Goal: Task Accomplishment & Management: Complete application form

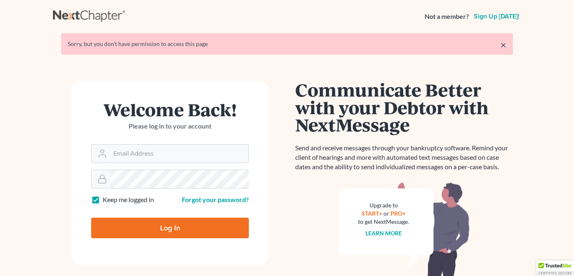
type input "[EMAIL_ADDRESS][DOMAIN_NAME]"
click at [179, 230] on input "Log In" at bounding box center [170, 227] width 158 height 21
type input "Thinking..."
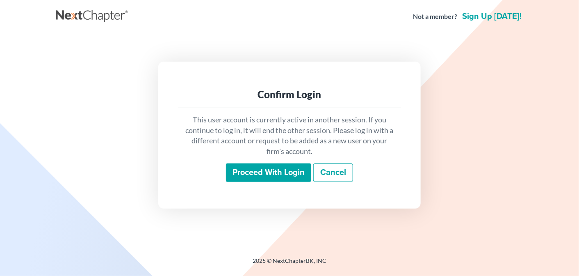
click at [255, 178] on input "Proceed with login" at bounding box center [268, 172] width 85 height 19
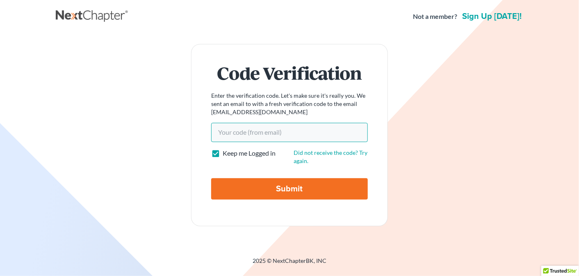
click at [262, 132] on input "Your code(from email)" at bounding box center [289, 132] width 157 height 19
paste input "b5599c"
type input "b5599c"
click at [274, 184] on input "Submit" at bounding box center [289, 188] width 157 height 21
type input "Thinking..."
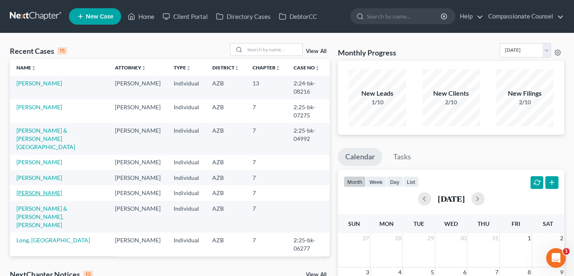
click at [31, 196] on link "[PERSON_NAME]" at bounding box center [39, 192] width 46 height 7
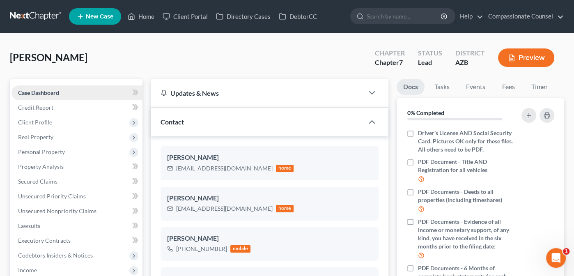
scroll to position [204, 0]
click at [27, 107] on span "Credit Report" at bounding box center [35, 107] width 35 height 7
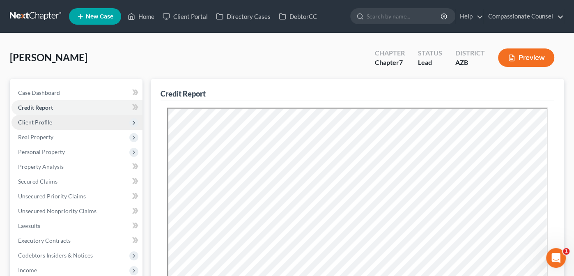
click at [37, 123] on span "Client Profile" at bounding box center [35, 122] width 34 height 7
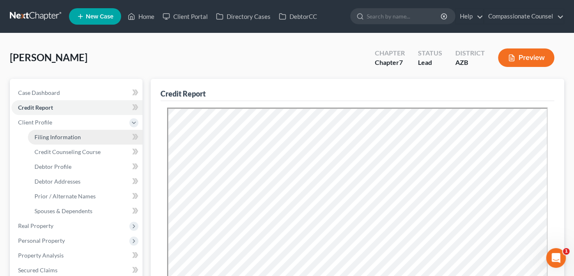
click at [56, 137] on span "Filing Information" at bounding box center [57, 136] width 46 height 7
select select "0"
select select "3"
select select "0"
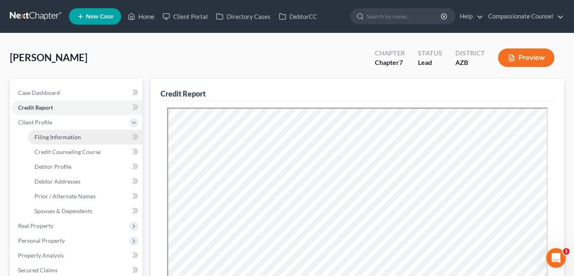
select select "3"
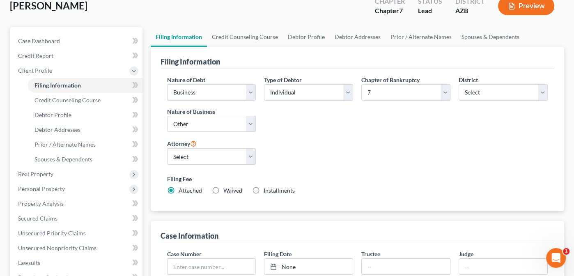
scroll to position [48, 0]
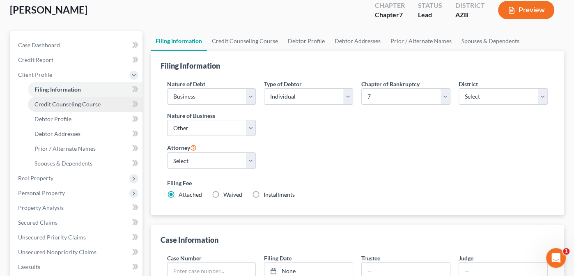
click at [58, 102] on span "Credit Counseling Course" at bounding box center [67, 104] width 66 height 7
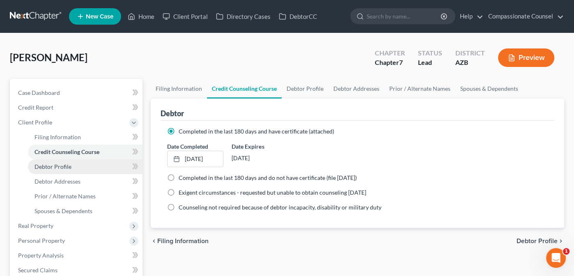
click at [59, 163] on span "Debtor Profile" at bounding box center [52, 166] width 37 height 7
select select "0"
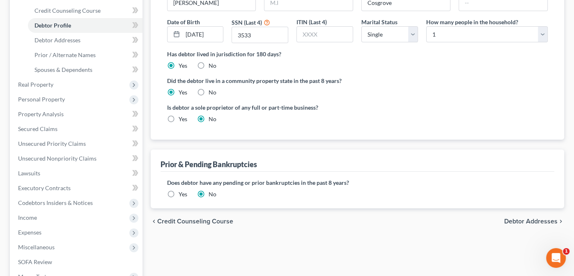
scroll to position [147, 0]
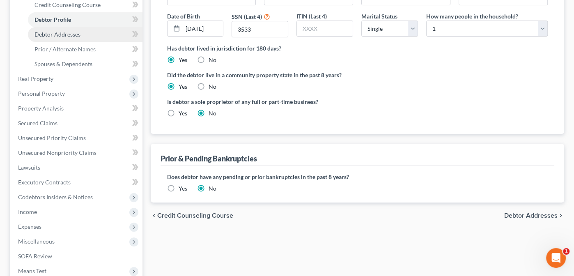
click at [54, 34] on span "Debtor Addresses" at bounding box center [57, 34] width 46 height 7
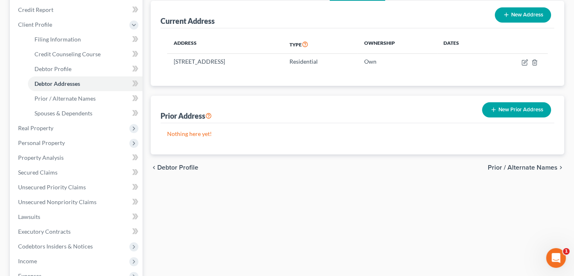
scroll to position [98, 0]
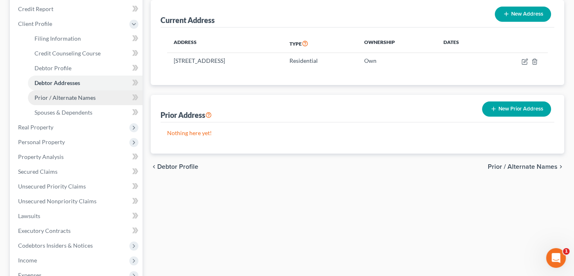
click at [68, 95] on span "Prior / Alternate Names" at bounding box center [64, 97] width 61 height 7
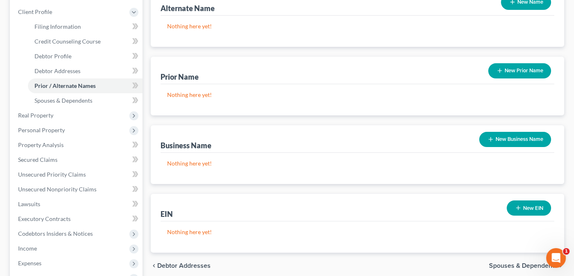
scroll to position [111, 0]
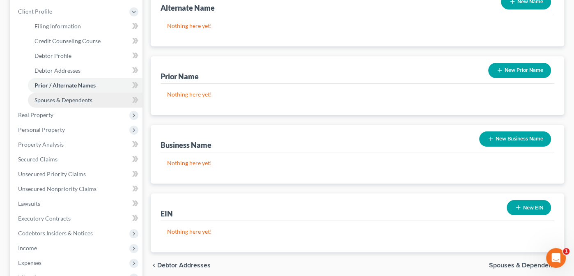
click at [71, 101] on span "Spouses & Dependents" at bounding box center [63, 99] width 58 height 7
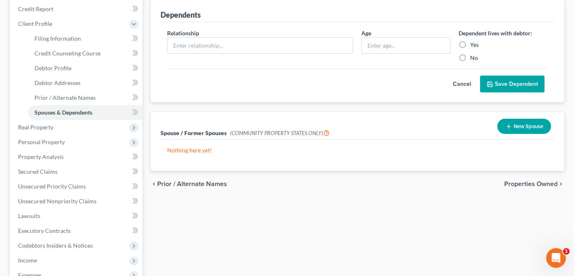
scroll to position [102, 0]
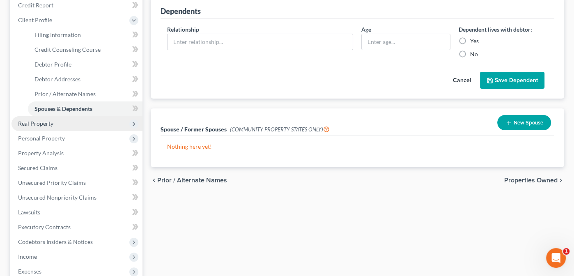
click at [30, 125] on span "Real Property" at bounding box center [35, 123] width 35 height 7
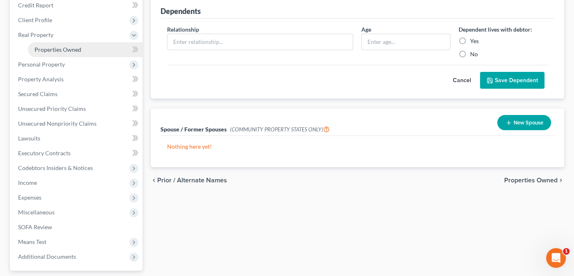
click at [48, 50] on span "Properties Owned" at bounding box center [57, 49] width 47 height 7
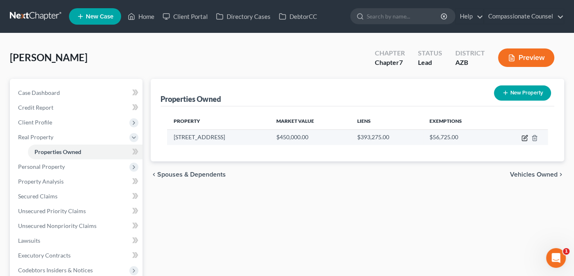
click at [524, 137] on icon "button" at bounding box center [525, 137] width 4 height 4
select select "3"
select select "0"
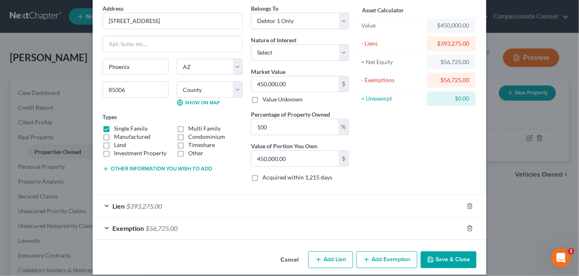
scroll to position [41, 0]
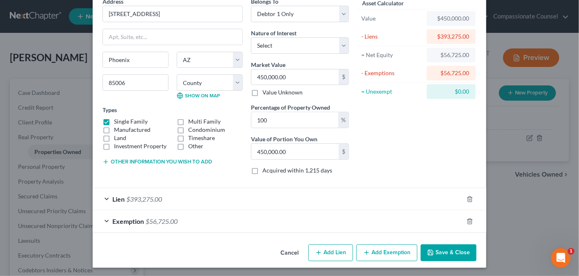
click at [104, 198] on div "Lien $393,275.00" at bounding box center [278, 199] width 371 height 22
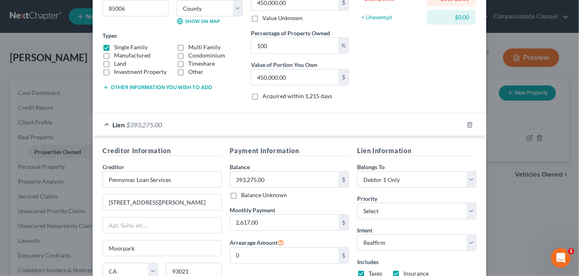
scroll to position [211, 0]
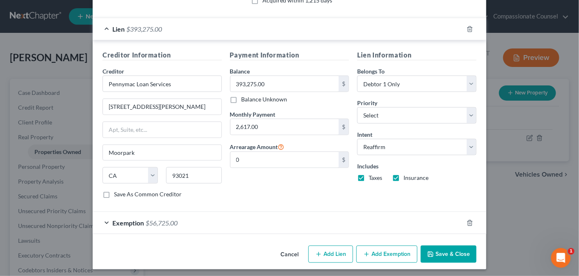
click at [117, 220] on span "Exemption" at bounding box center [128, 223] width 32 height 8
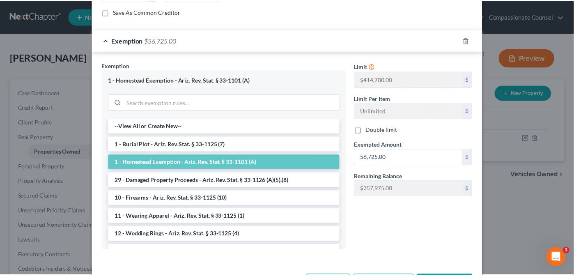
scroll to position [423, 0]
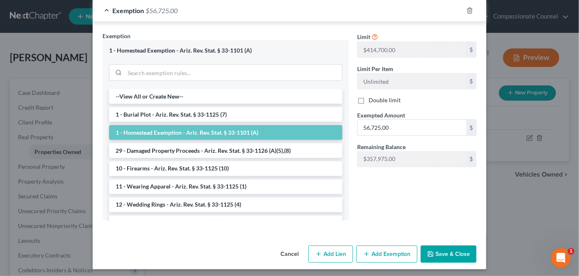
click at [449, 253] on button "Save & Close" at bounding box center [449, 253] width 56 height 17
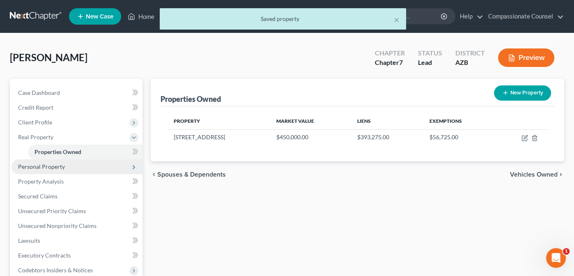
click at [26, 166] on span "Personal Property" at bounding box center [41, 166] width 47 height 7
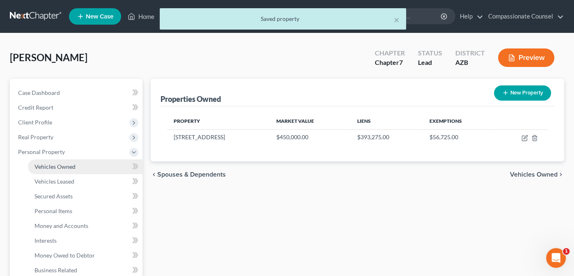
click at [45, 161] on link "Vehicles Owned" at bounding box center [85, 166] width 114 height 15
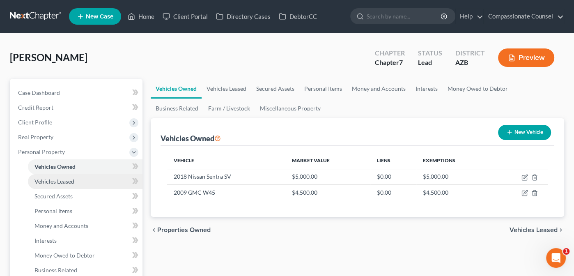
click at [42, 181] on span "Vehicles Leased" at bounding box center [54, 181] width 40 height 7
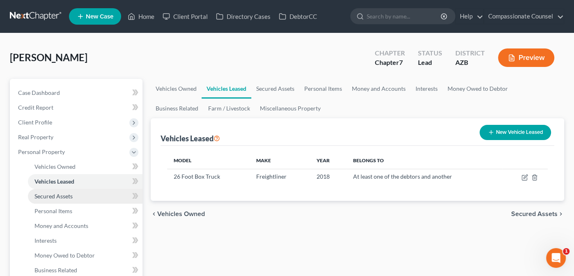
click at [43, 195] on span "Secured Assets" at bounding box center [53, 195] width 38 height 7
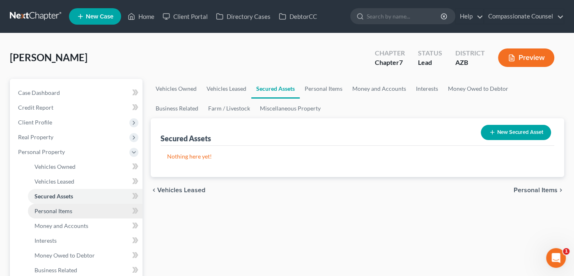
click at [51, 209] on span "Personal Items" at bounding box center [53, 210] width 38 height 7
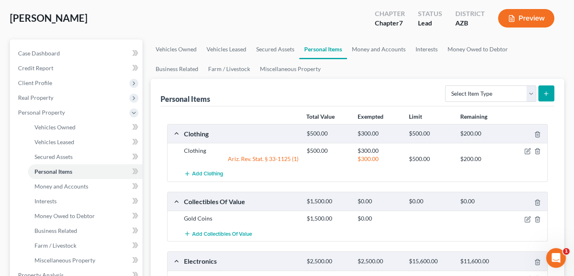
scroll to position [39, 0]
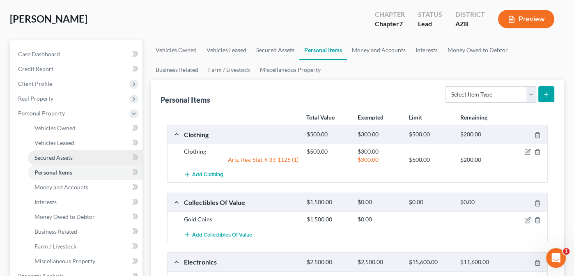
click at [53, 156] on span "Secured Assets" at bounding box center [53, 157] width 38 height 7
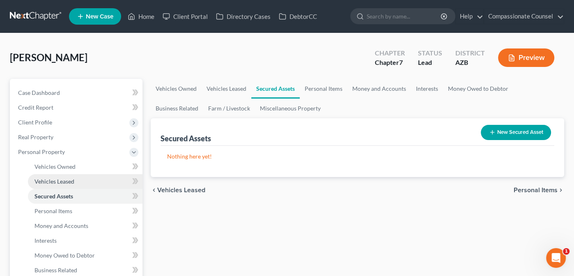
click at [53, 179] on span "Vehicles Leased" at bounding box center [54, 181] width 40 height 7
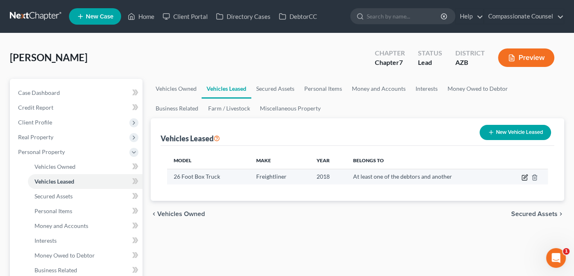
click at [524, 176] on icon "button" at bounding box center [525, 176] width 4 height 4
select select "1"
select select "8"
select select "3"
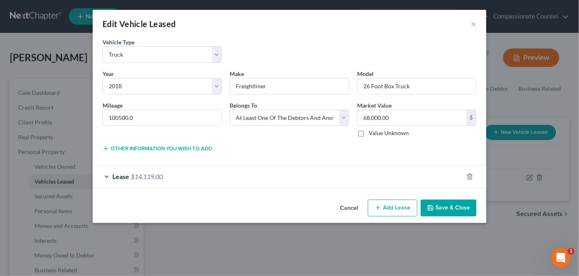
click at [105, 175] on div "Lease $14,119.00" at bounding box center [278, 176] width 371 height 22
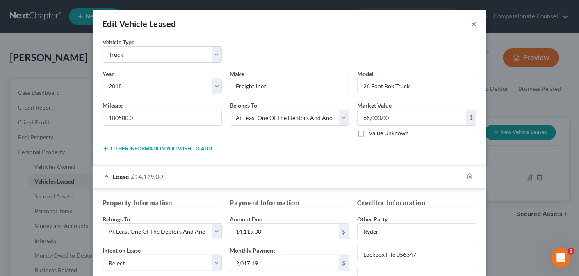
click at [471, 22] on button "×" at bounding box center [474, 24] width 6 height 10
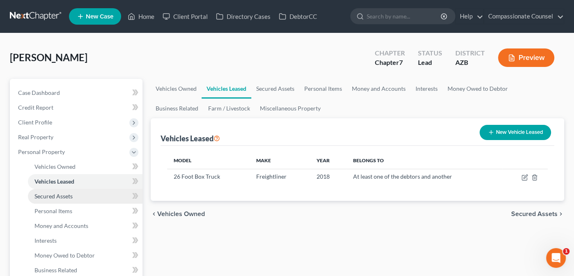
click at [48, 199] on link "Secured Assets" at bounding box center [85, 196] width 114 height 15
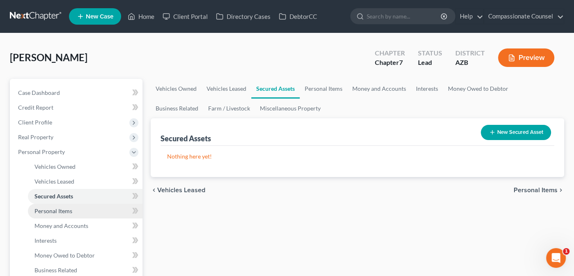
click at [55, 211] on span "Personal Items" at bounding box center [53, 210] width 38 height 7
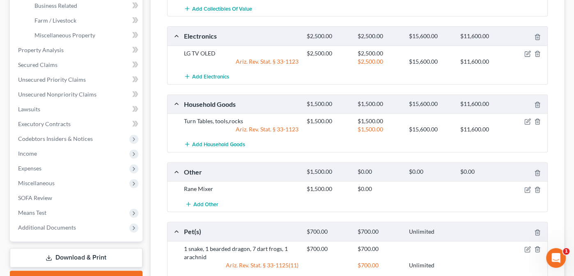
scroll to position [265, 0]
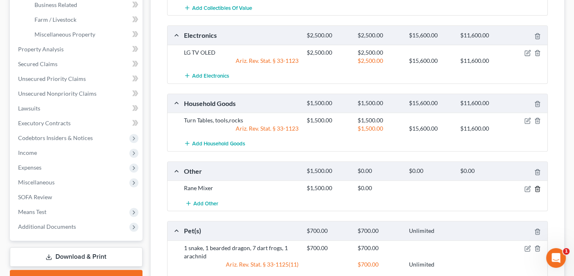
click at [539, 186] on icon "button" at bounding box center [537, 188] width 4 height 5
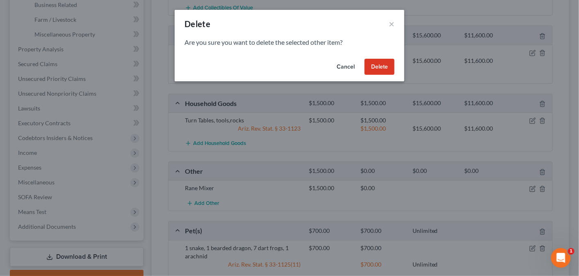
click at [389, 71] on button "Delete" at bounding box center [380, 67] width 30 height 16
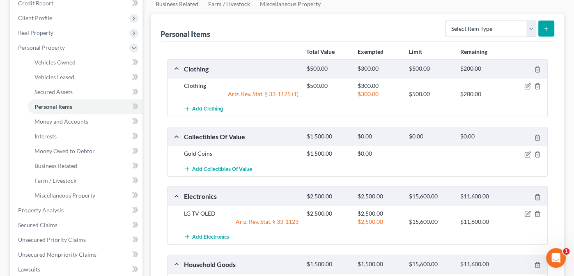
scroll to position [103, 0]
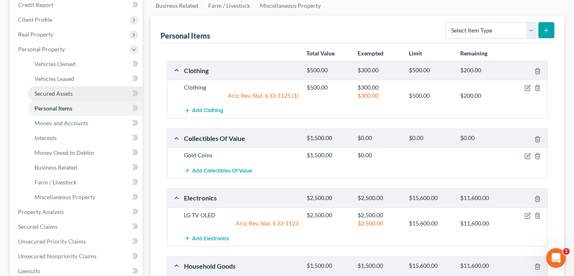
click at [45, 92] on span "Secured Assets" at bounding box center [53, 93] width 38 height 7
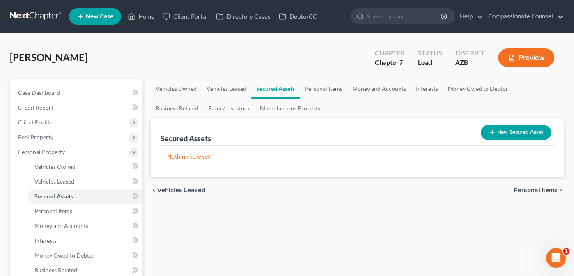
click at [529, 128] on button "New Secured Asset" at bounding box center [516, 132] width 70 height 15
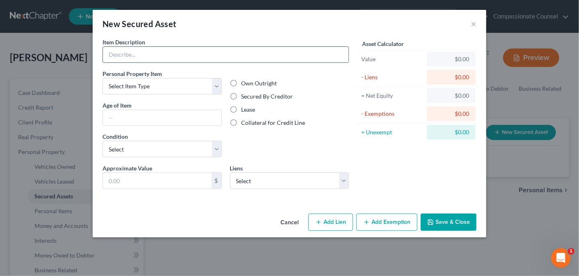
click at [151, 51] on input "text" at bounding box center [226, 55] width 246 height 16
type input "Rane Mixer (Audio)"
click at [216, 83] on select "Select Item Type Clothing Collectibles Of Value Electronics Firearms Household …" at bounding box center [162, 86] width 119 height 16
select select "electronics"
click at [103, 78] on select "Select Item Type Clothing Collectibles Of Value Electronics Firearms Household …" at bounding box center [162, 86] width 119 height 16
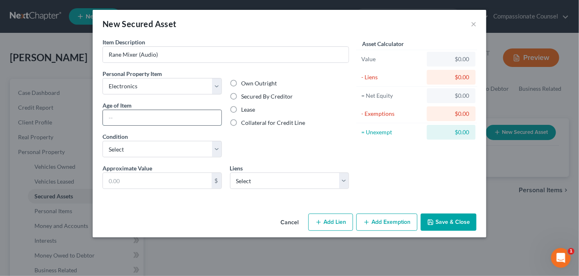
click at [192, 116] on input "text" at bounding box center [162, 118] width 119 height 16
type input "1 year"
click at [217, 149] on select "Select Excellent Very Good Good Fair Poor" at bounding box center [162, 149] width 119 height 16
select select "1"
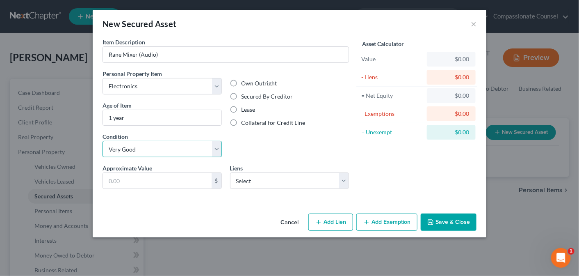
click at [103, 141] on select "Select Excellent Very Good Good Fair Poor" at bounding box center [162, 149] width 119 height 16
click at [189, 179] on input "text" at bounding box center [157, 181] width 109 height 16
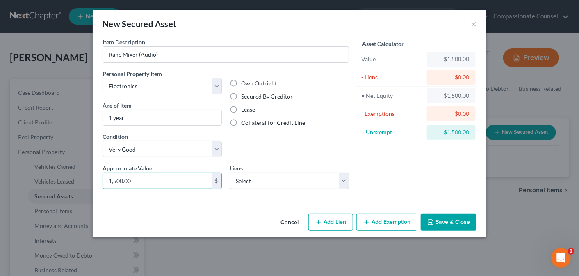
type input "1,500.00"
click at [242, 93] on label "Secured By Creditor" at bounding box center [268, 96] width 52 height 8
click at [245, 93] on input "Secured By Creditor" at bounding box center [247, 94] width 5 height 5
radio input "true"
click at [345, 180] on select "Select Syncb/Swtwtr - $1,603.00" at bounding box center [289, 180] width 119 height 16
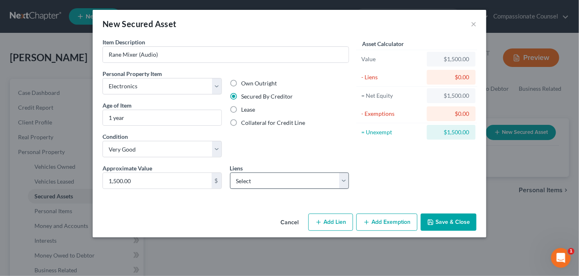
select select "39"
select select "0"
select select "2"
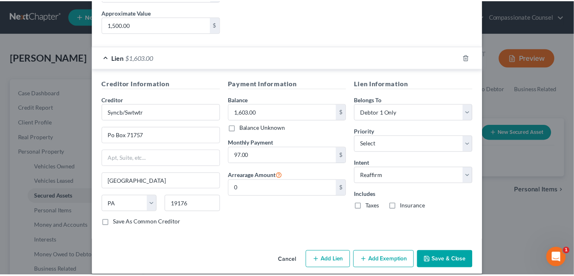
scroll to position [162, 0]
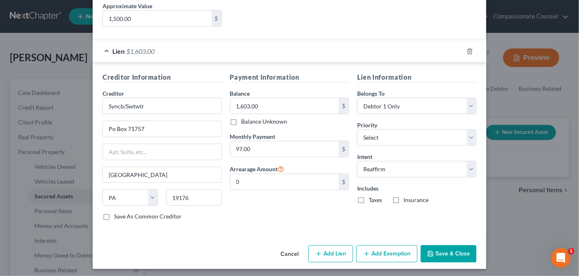
click at [448, 251] on button "Save & Close" at bounding box center [449, 253] width 56 height 17
click at [448, 251] on div "New Secured Asset × Item Description * Rane Mixer (Audio) Personal Property Ite…" at bounding box center [289, 138] width 579 height 276
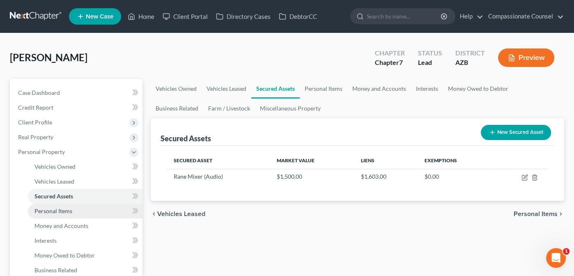
click at [56, 210] on span "Personal Items" at bounding box center [53, 210] width 38 height 7
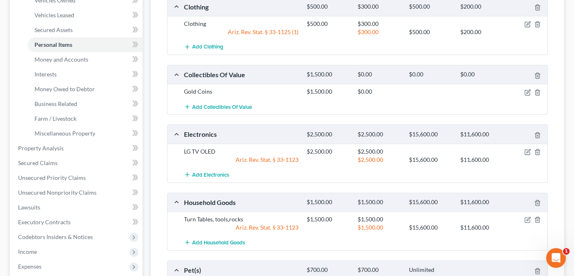
scroll to position [165, 0]
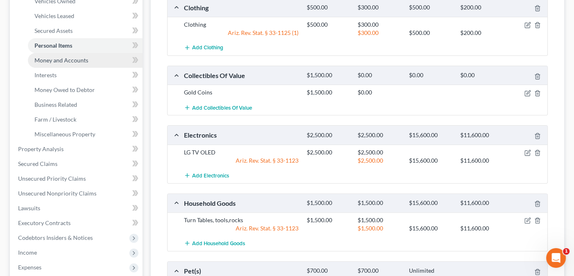
click at [58, 57] on span "Money and Accounts" at bounding box center [61, 60] width 54 height 7
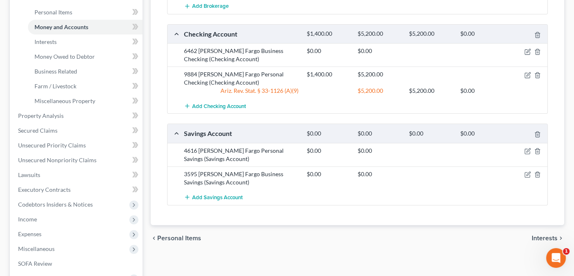
scroll to position [200, 0]
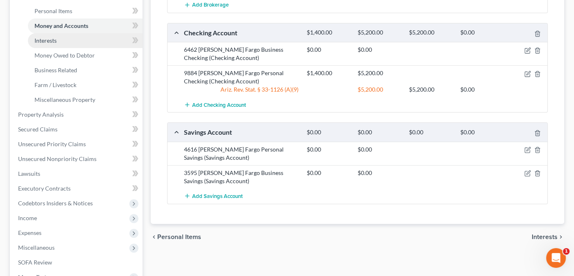
click at [44, 38] on span "Interests" at bounding box center [45, 40] width 22 height 7
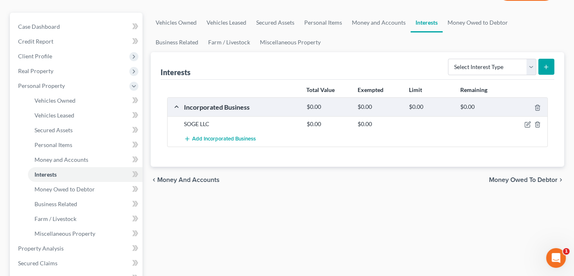
scroll to position [71, 0]
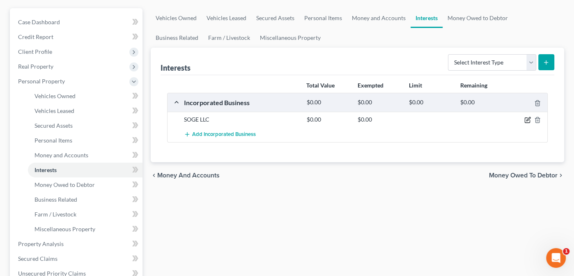
click at [526, 118] on icon "button" at bounding box center [528, 119] width 4 height 4
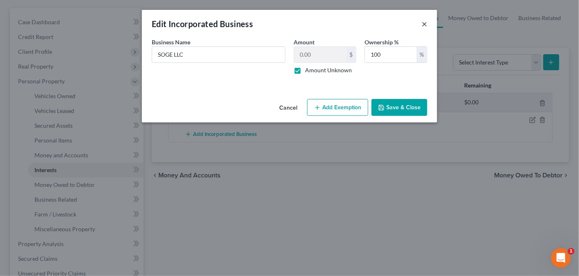
click at [426, 22] on button "×" at bounding box center [425, 24] width 6 height 10
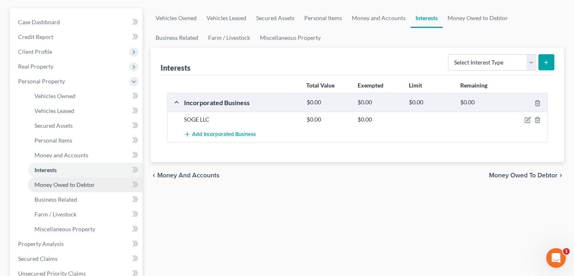
click at [56, 184] on span "Money Owed to Debtor" at bounding box center [64, 184] width 60 height 7
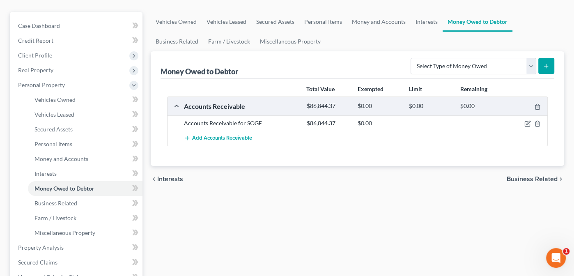
scroll to position [85, 0]
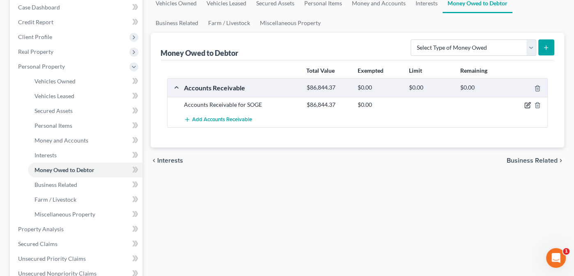
click at [528, 104] on icon "button" at bounding box center [528, 105] width 4 height 4
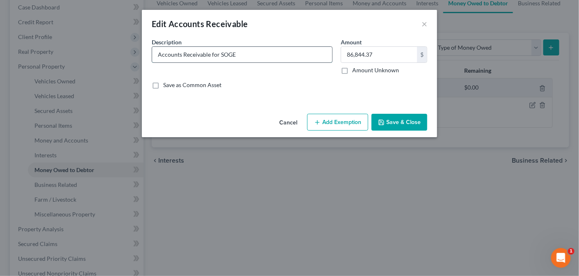
click at [243, 53] on input "Accounts Receivable for SOGE" at bounding box center [242, 55] width 180 height 16
type input "Accounts Receivable for SOGE LLC"
click at [399, 120] on button "Save & Close" at bounding box center [400, 122] width 56 height 17
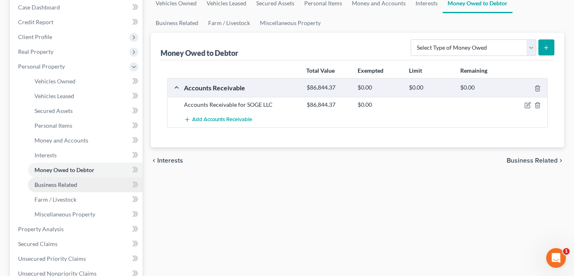
click at [47, 183] on span "Business Related" at bounding box center [55, 184] width 43 height 7
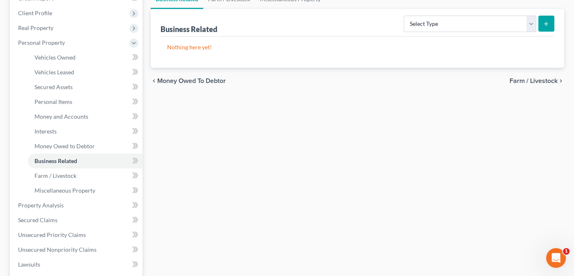
scroll to position [174, 0]
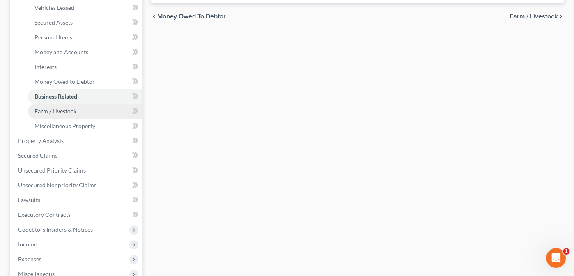
click at [41, 108] on span "Farm / Livestock" at bounding box center [55, 111] width 42 height 7
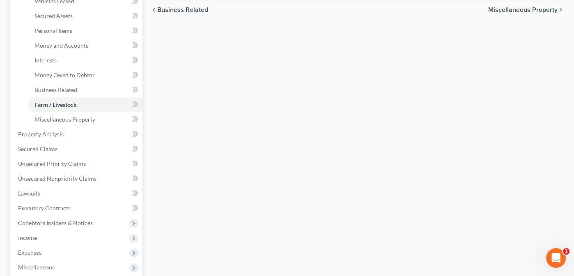
scroll to position [181, 0]
click at [46, 117] on span "Miscellaneous Property" at bounding box center [64, 118] width 61 height 7
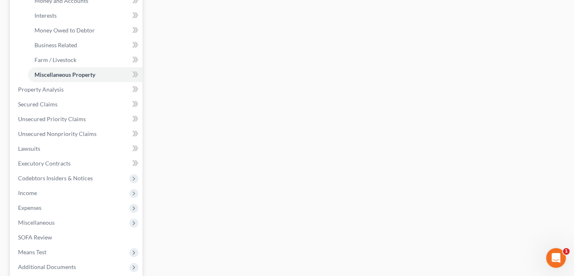
scroll to position [226, 0]
click at [27, 86] on span "Property Analysis" at bounding box center [41, 88] width 46 height 7
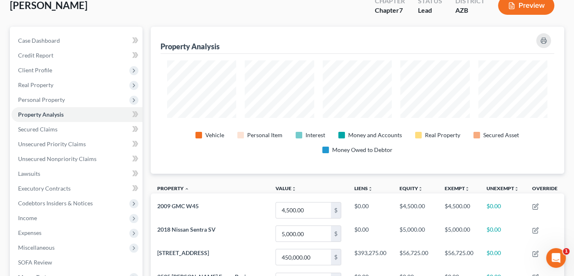
scroll to position [49, 0]
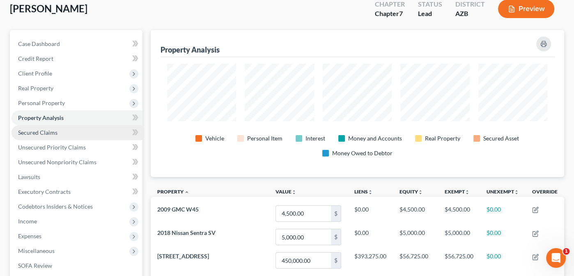
click at [30, 130] on span "Secured Claims" at bounding box center [37, 132] width 39 height 7
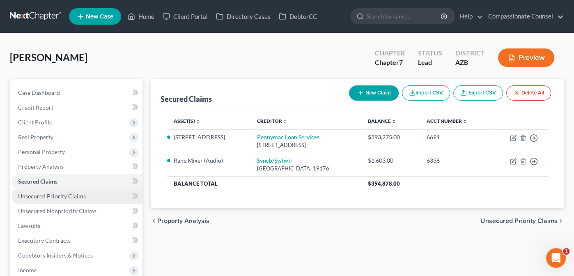
click at [45, 195] on span "Unsecured Priority Claims" at bounding box center [52, 195] width 68 height 7
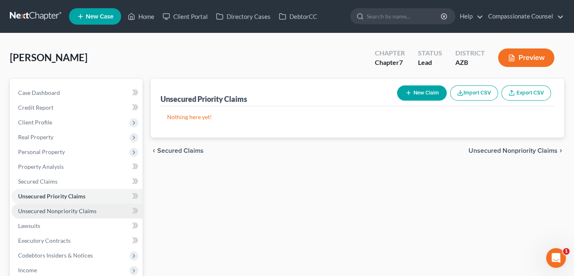
click at [41, 213] on span "Unsecured Nonpriority Claims" at bounding box center [57, 210] width 78 height 7
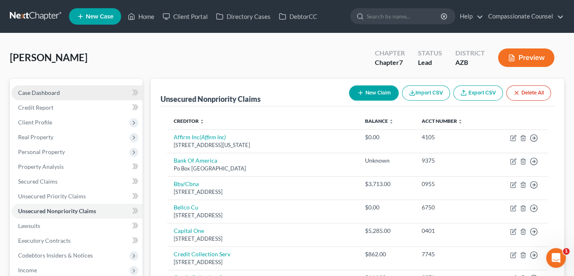
click at [34, 90] on span "Case Dashboard" at bounding box center [39, 92] width 42 height 7
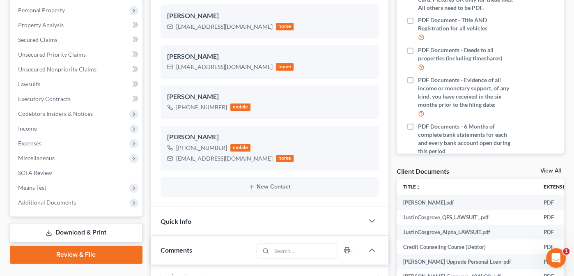
scroll to position [176, 0]
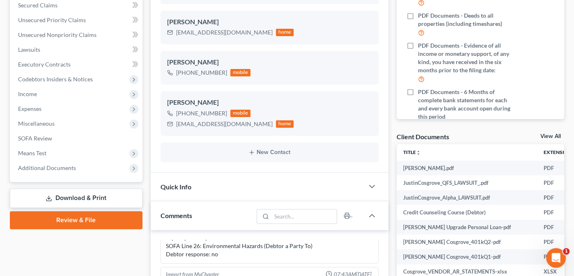
click at [548, 137] on link "View All" at bounding box center [550, 136] width 21 height 6
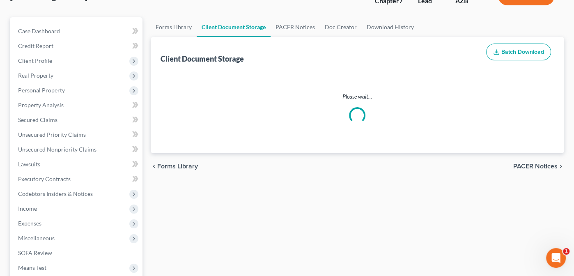
scroll to position [5, 0]
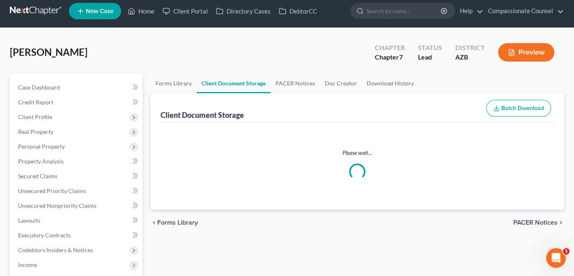
select select "14"
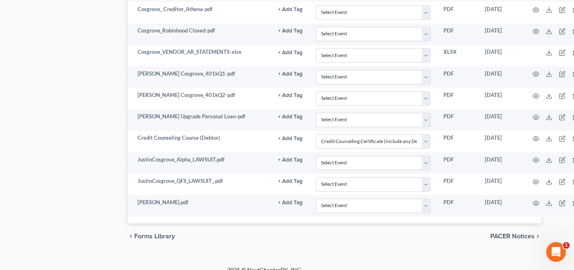
scroll to position [967, 41]
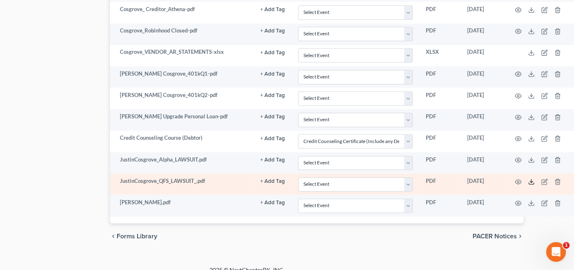
click at [529, 182] on icon at bounding box center [531, 183] width 5 height 2
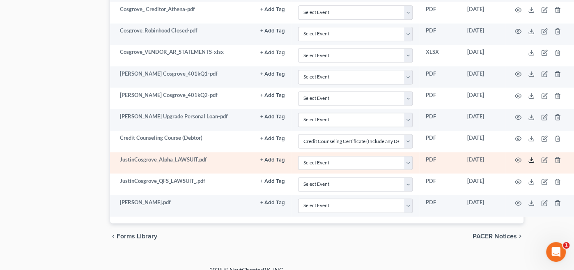
click at [532, 156] on icon at bounding box center [531, 159] width 7 height 7
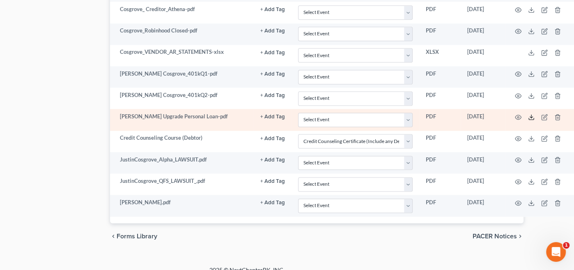
click at [530, 114] on icon at bounding box center [531, 117] width 7 height 7
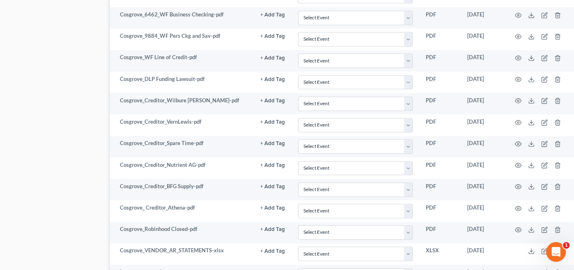
scroll to position [778, 41]
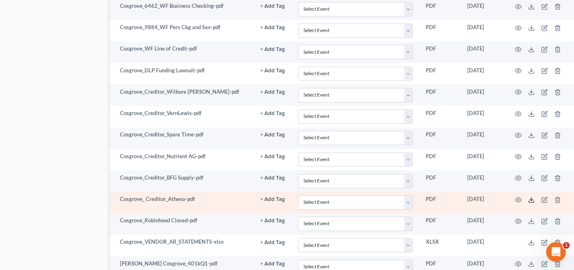
click at [529, 196] on icon at bounding box center [531, 199] width 7 height 7
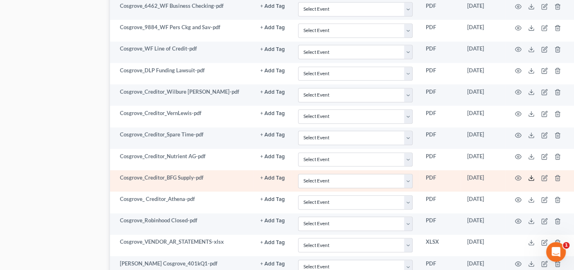
click at [530, 174] on icon at bounding box center [531, 177] width 7 height 7
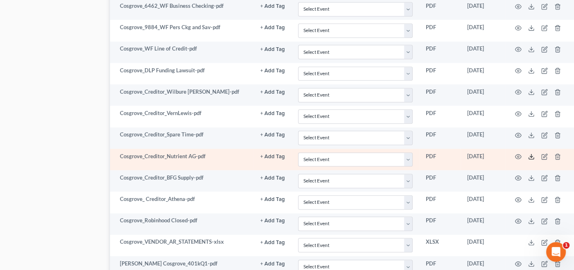
click at [531, 153] on icon at bounding box center [531, 156] width 7 height 7
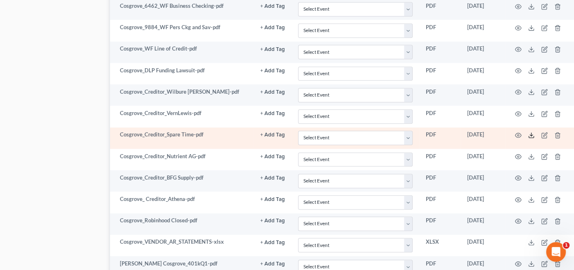
click at [529, 132] on icon at bounding box center [531, 135] width 7 height 7
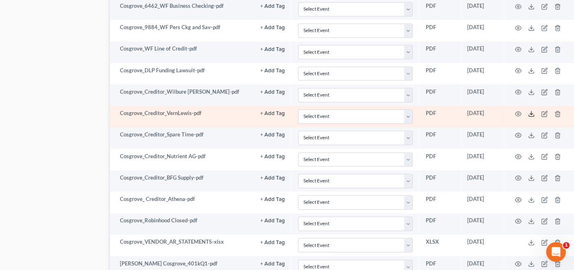
click at [530, 110] on icon at bounding box center [531, 113] width 7 height 7
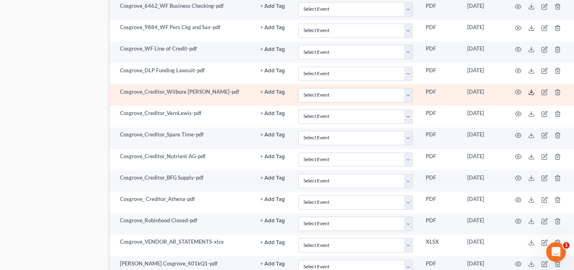
click at [532, 89] on icon at bounding box center [531, 92] width 7 height 7
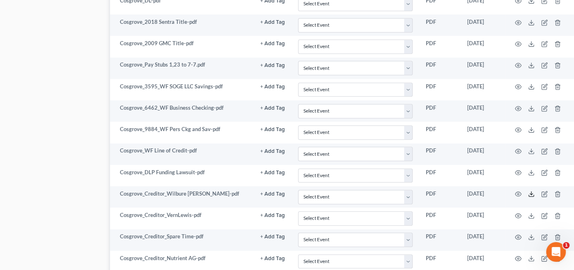
scroll to position [657, 41]
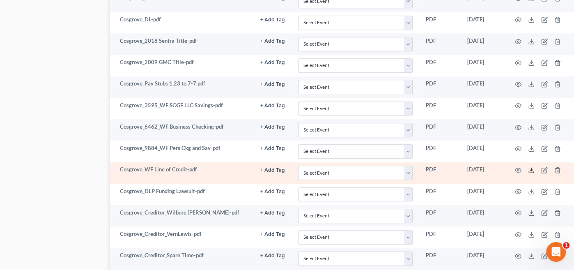
click at [530, 167] on icon at bounding box center [531, 170] width 7 height 7
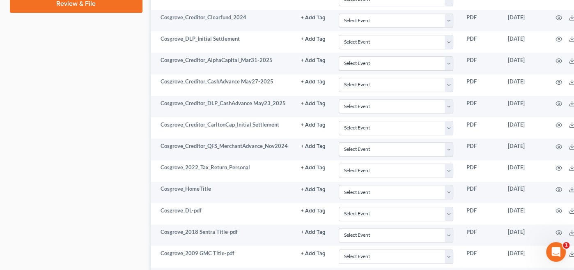
scroll to position [466, 41]
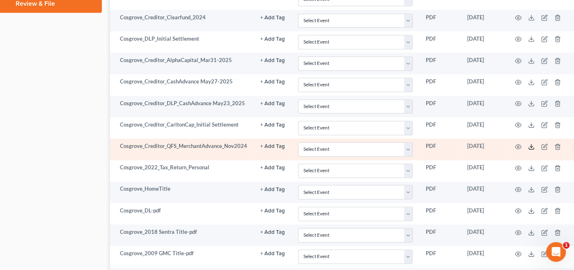
click at [530, 143] on icon at bounding box center [531, 146] width 7 height 7
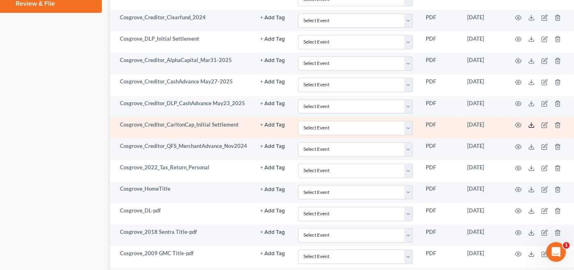
click at [531, 122] on line at bounding box center [531, 123] width 0 height 3
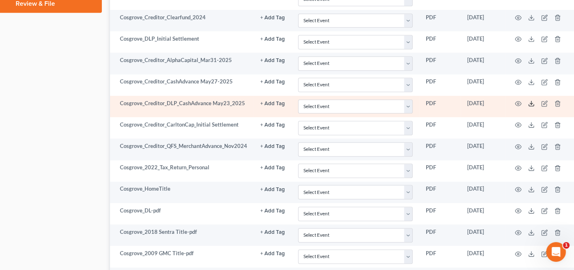
click at [532, 103] on polyline at bounding box center [531, 103] width 3 height 1
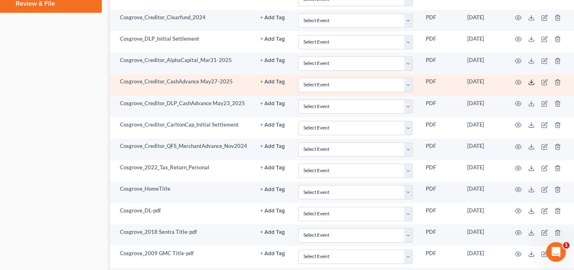
click at [530, 79] on icon at bounding box center [531, 82] width 7 height 7
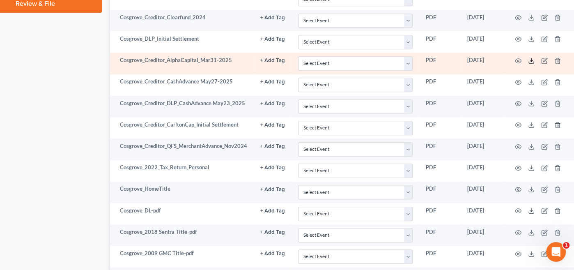
click at [529, 57] on icon at bounding box center [531, 60] width 7 height 7
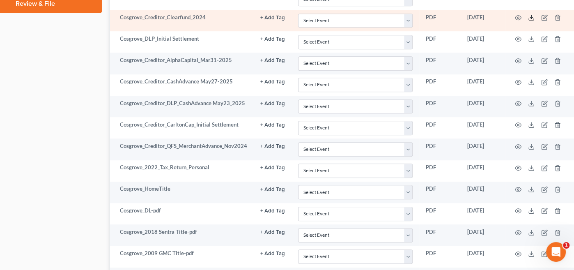
click at [530, 14] on icon at bounding box center [531, 17] width 7 height 7
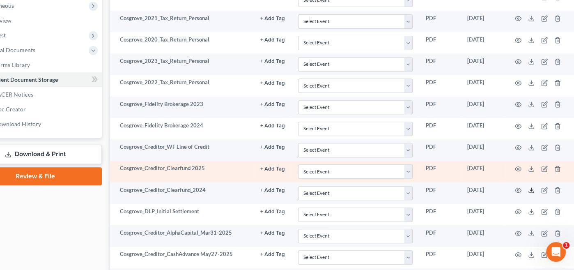
scroll to position [294, 40]
click at [531, 166] on line at bounding box center [531, 167] width 0 height 3
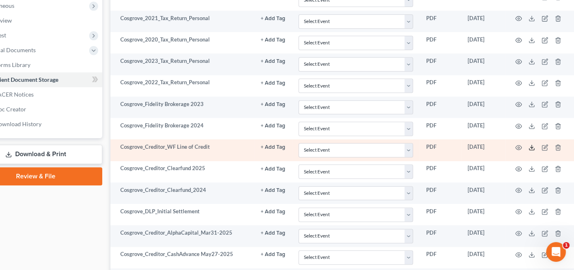
click at [531, 145] on line at bounding box center [531, 146] width 0 height 3
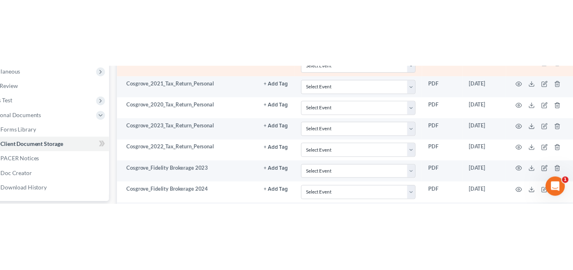
scroll to position [294, 33]
